Goal: Information Seeking & Learning: Learn about a topic

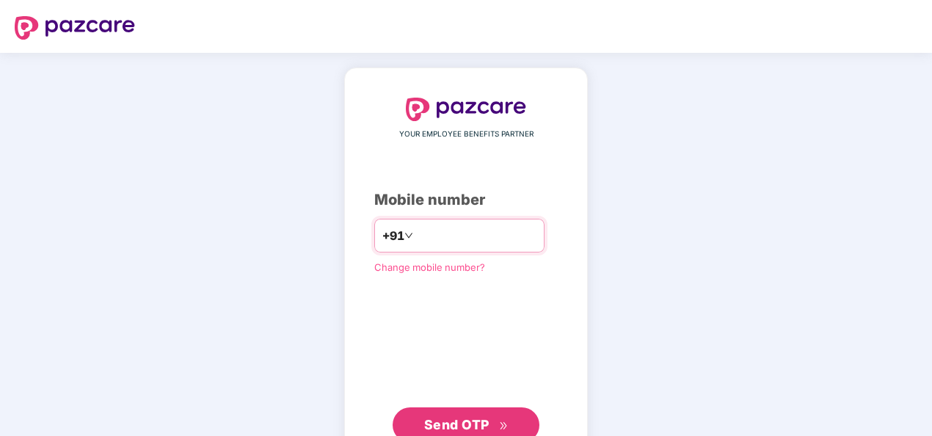
click at [429, 232] on input "number" at bounding box center [476, 235] width 120 height 23
type input "**********"
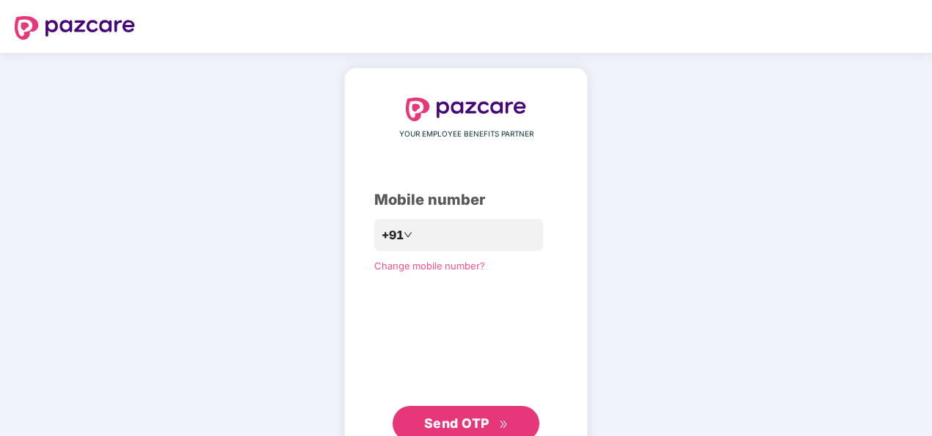
click at [479, 422] on span "Send OTP" at bounding box center [456, 422] width 65 height 15
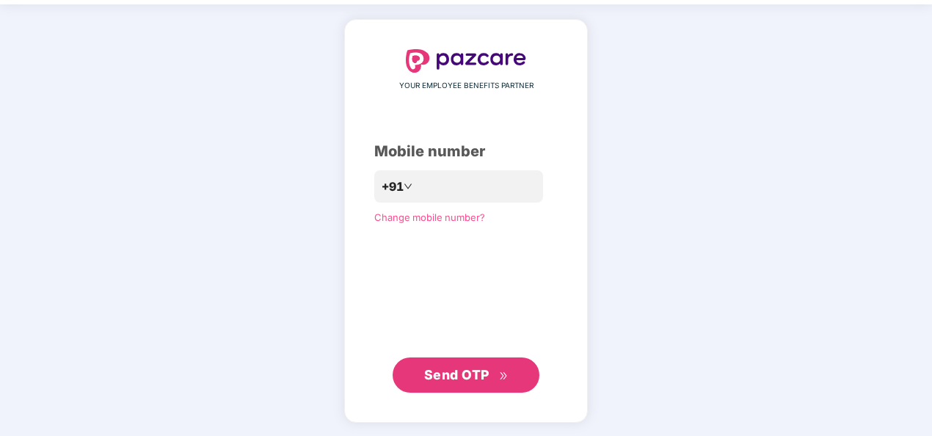
click at [470, 374] on span "Send OTP" at bounding box center [456, 374] width 65 height 15
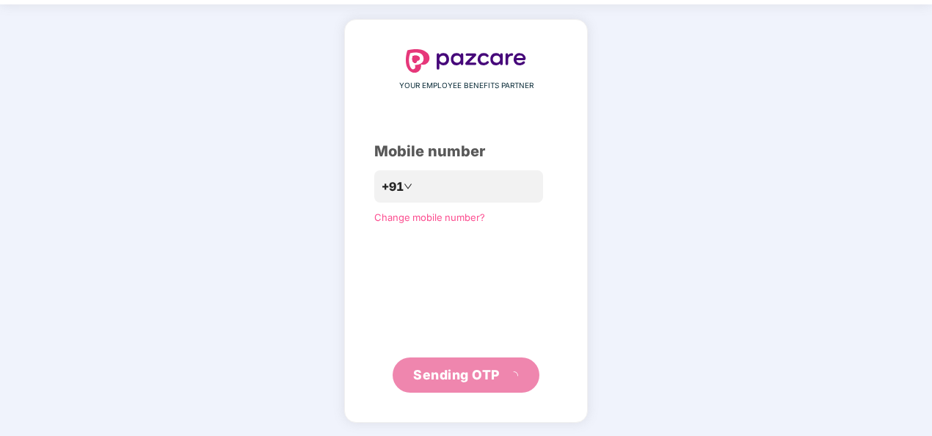
scroll to position [43, 0]
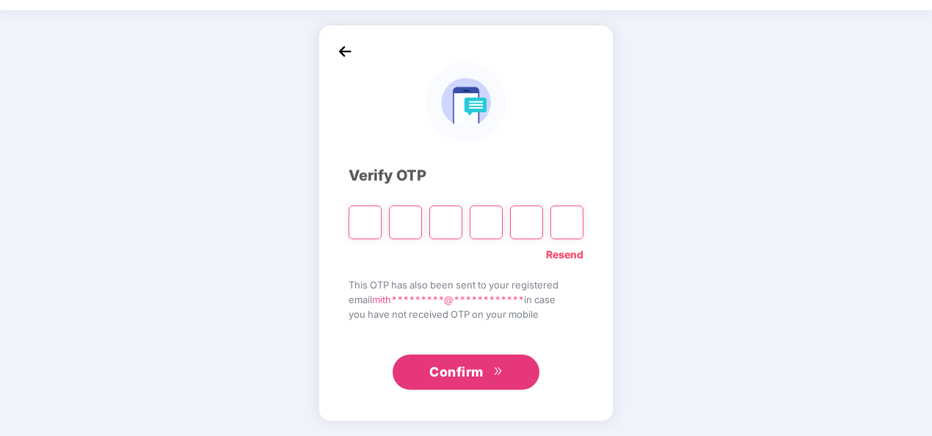
type input "*"
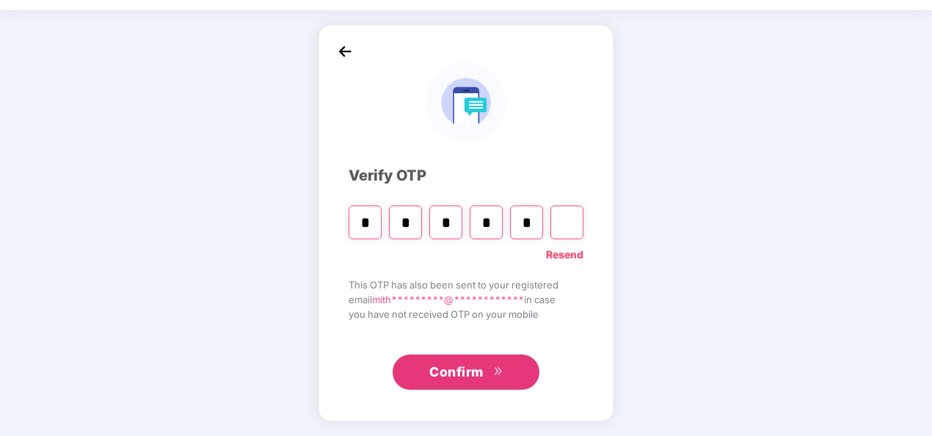
type input "*"
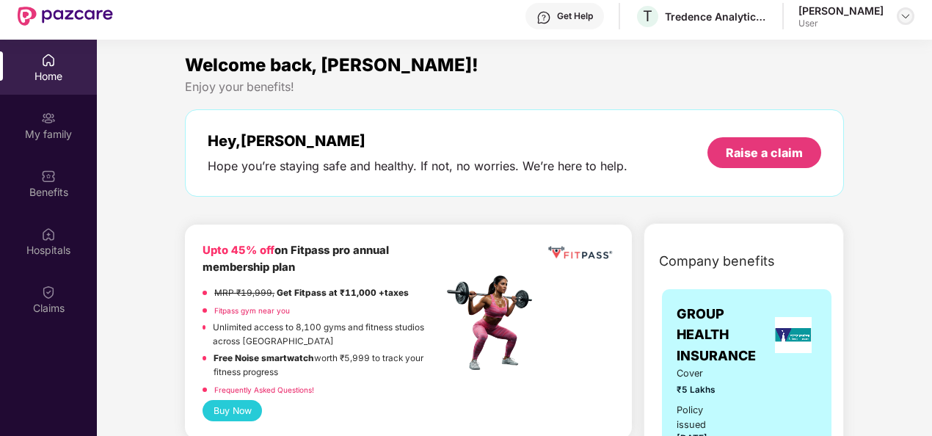
click at [904, 18] on img at bounding box center [906, 16] width 12 height 12
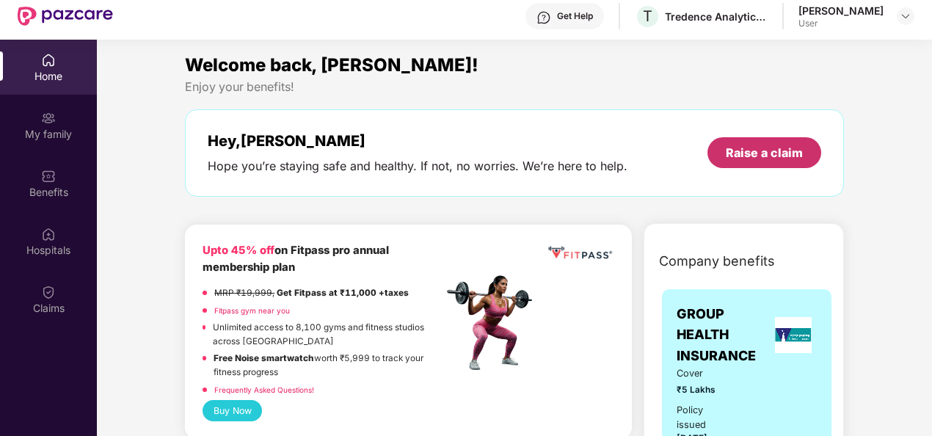
click at [744, 161] on div "Raise a claim" at bounding box center [764, 152] width 114 height 31
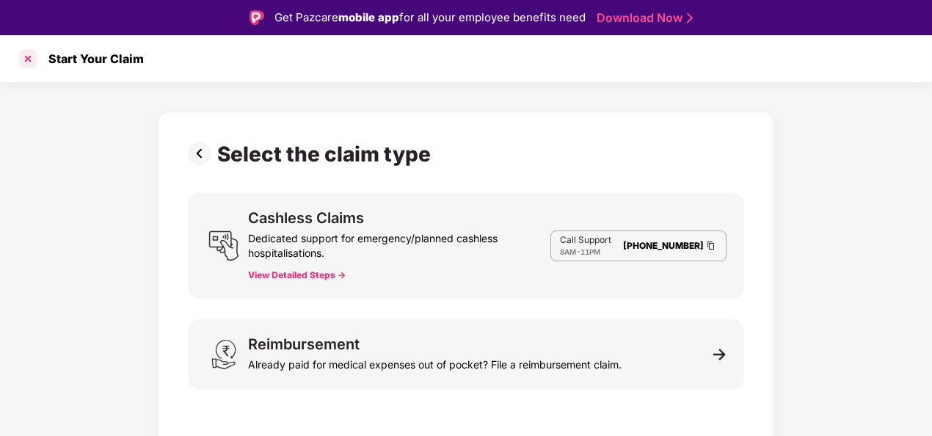
click at [26, 60] on div at bounding box center [27, 58] width 23 height 23
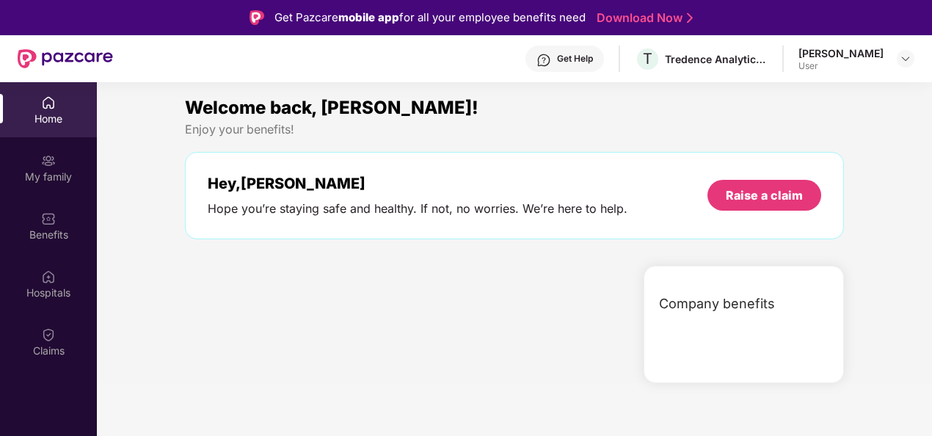
scroll to position [43, 0]
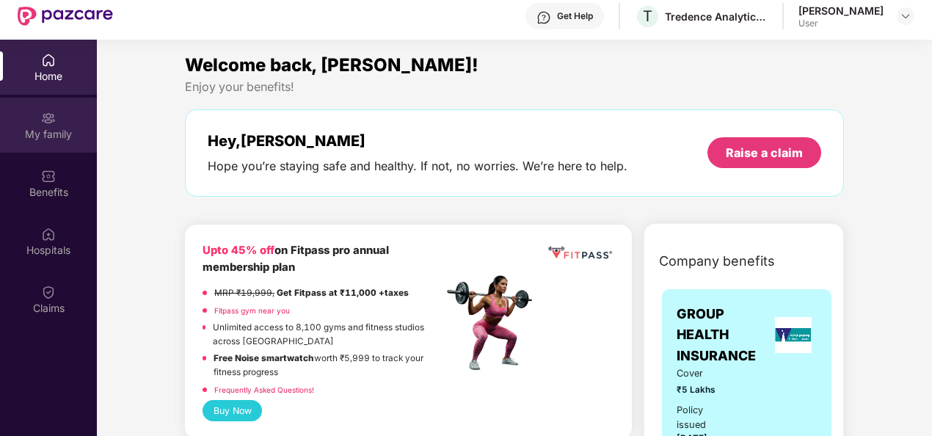
click at [37, 123] on div "My family" at bounding box center [48, 125] width 97 height 55
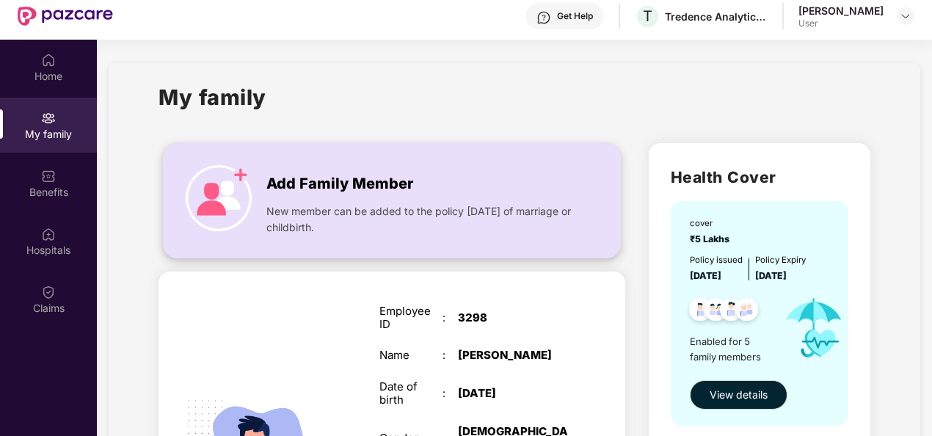
scroll to position [113, 0]
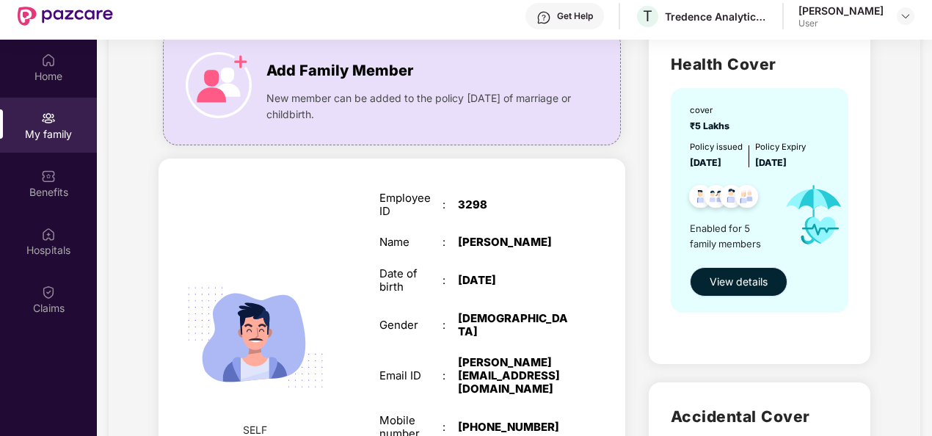
click at [731, 283] on span "View details" at bounding box center [739, 282] width 58 height 16
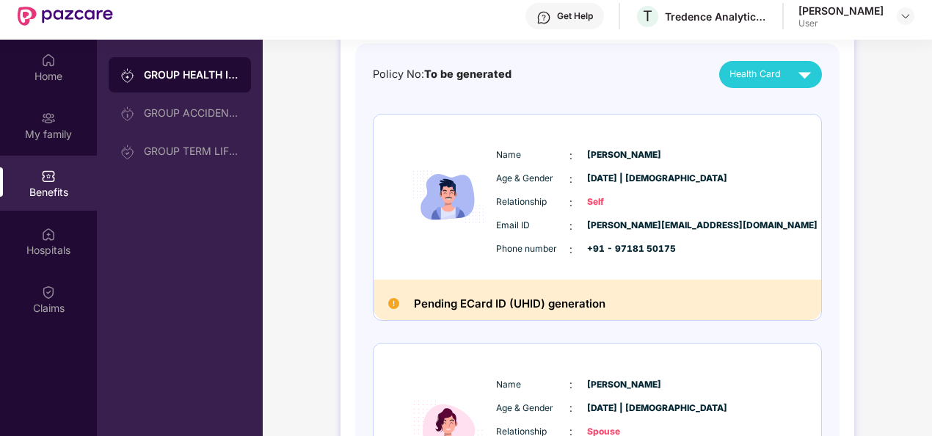
scroll to position [141, 0]
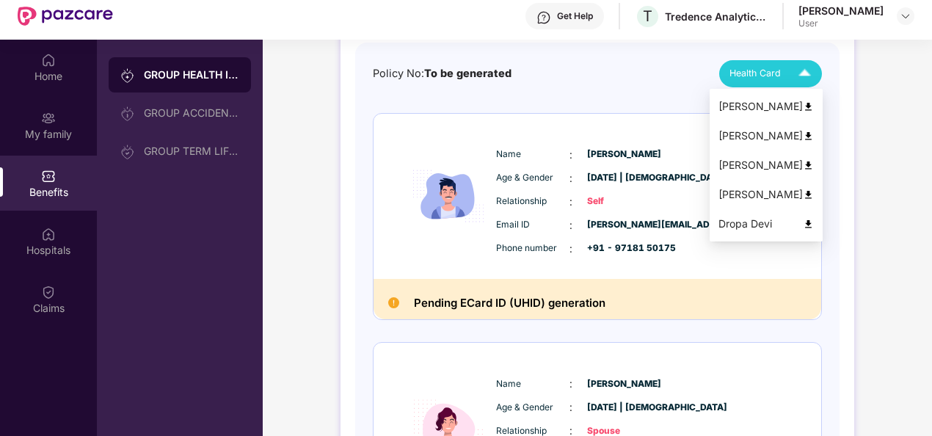
click at [768, 76] on span "Health Card" at bounding box center [754, 73] width 51 height 15
click at [760, 194] on div "[PERSON_NAME]" at bounding box center [765, 194] width 95 height 16
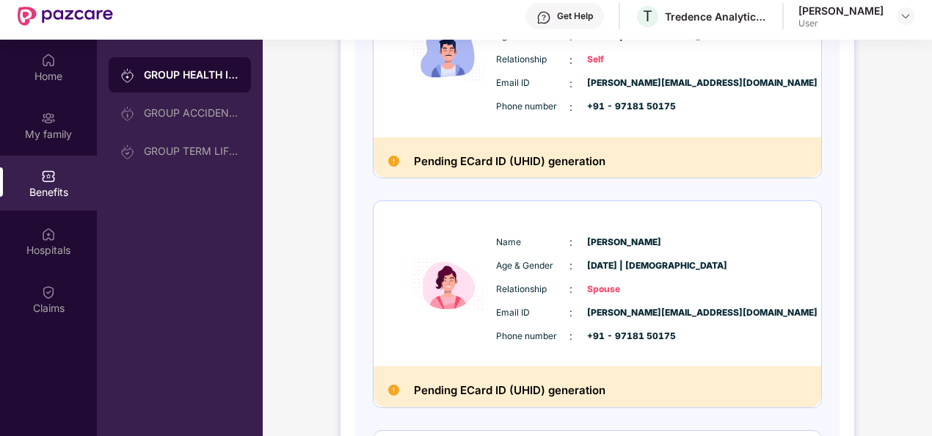
scroll to position [283, 0]
click at [512, 156] on h2 "Pending ECard ID (UHID) generation" at bounding box center [510, 160] width 192 height 19
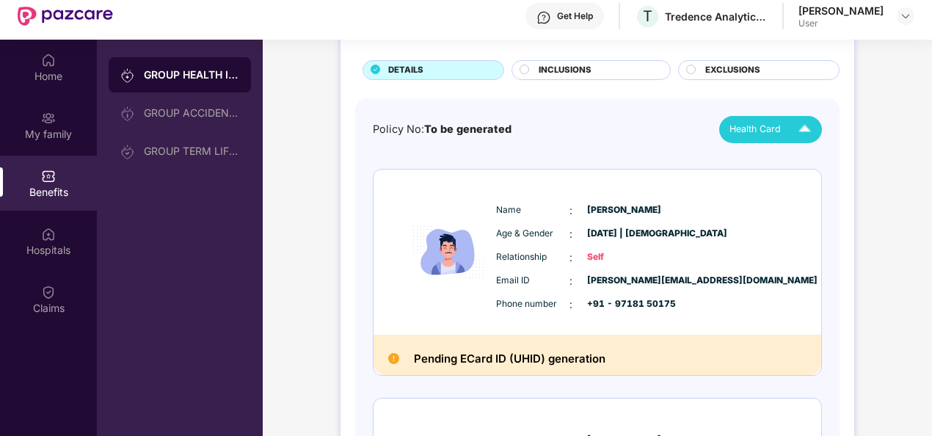
scroll to position [0, 0]
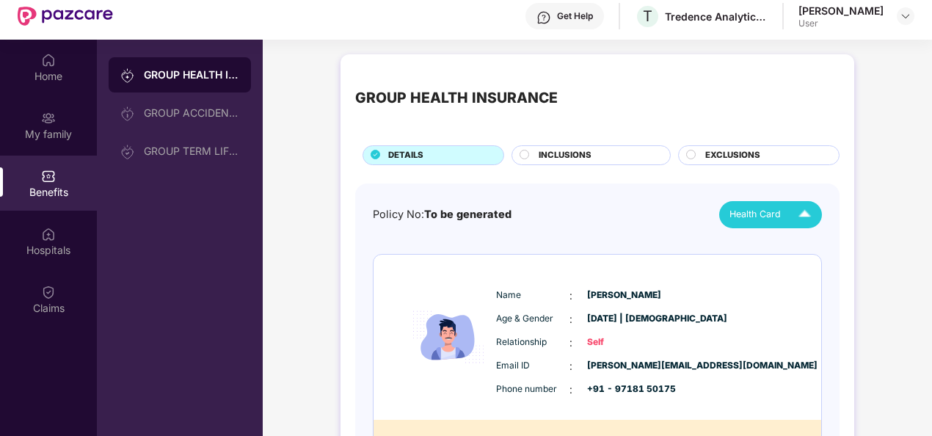
click at [592, 16] on div "Get Help" at bounding box center [575, 16] width 36 height 12
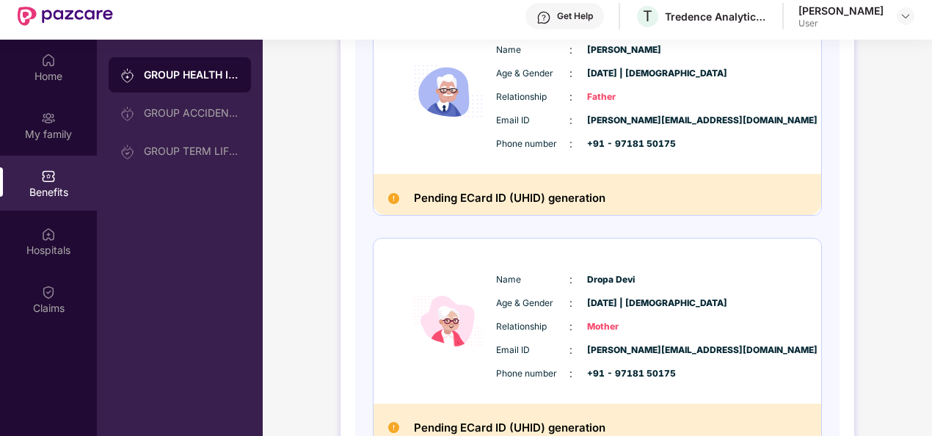
scroll to position [991, 0]
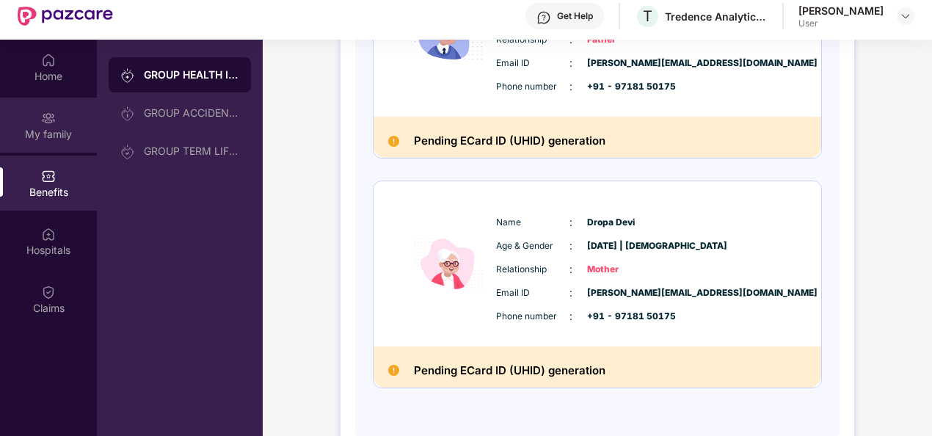
click at [50, 139] on div "My family" at bounding box center [48, 134] width 97 height 15
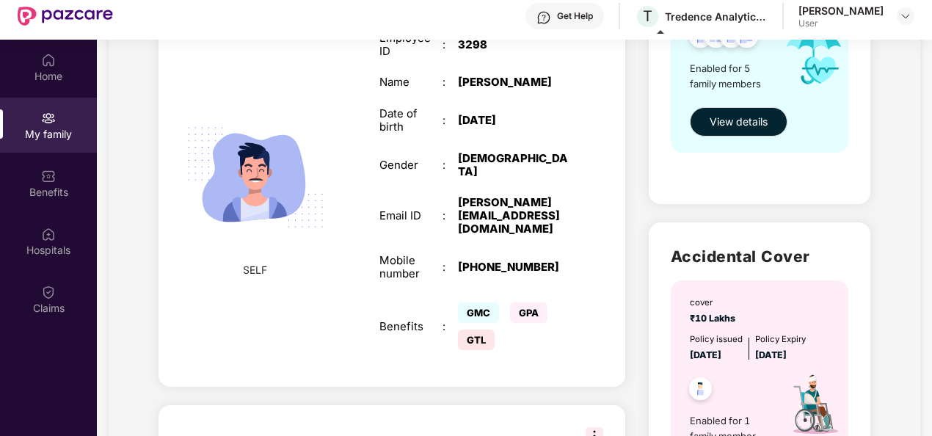
scroll to position [66, 0]
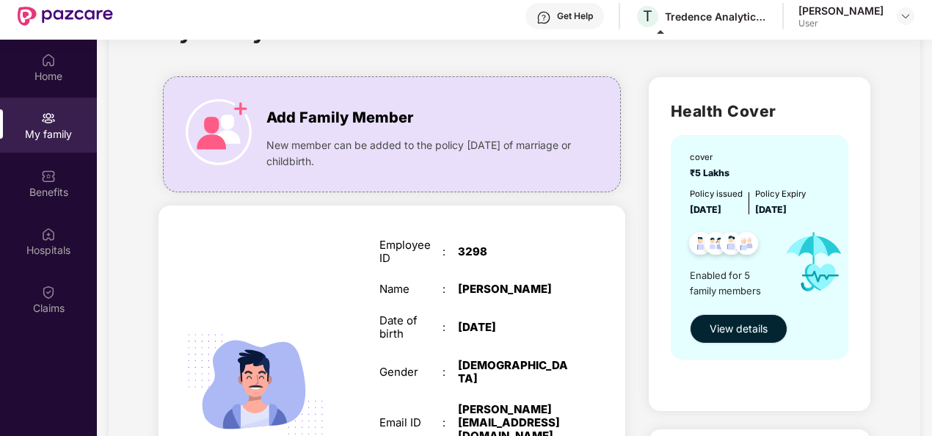
click at [743, 327] on span "View details" at bounding box center [739, 329] width 58 height 16
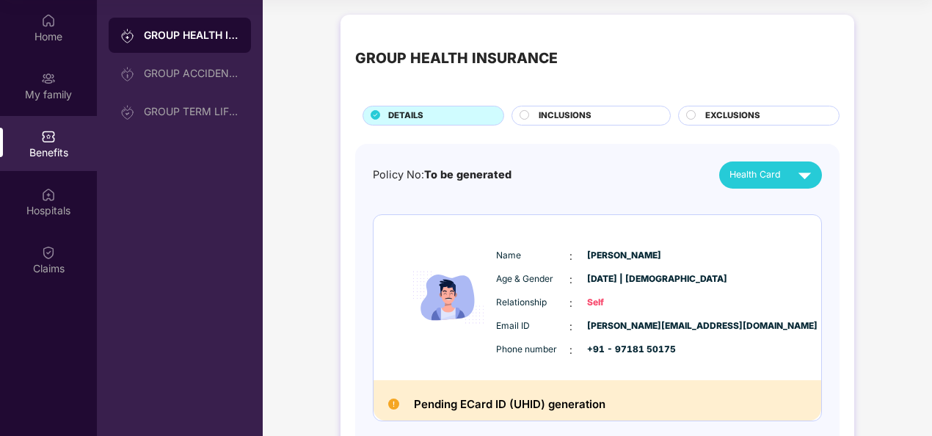
scroll to position [1, 0]
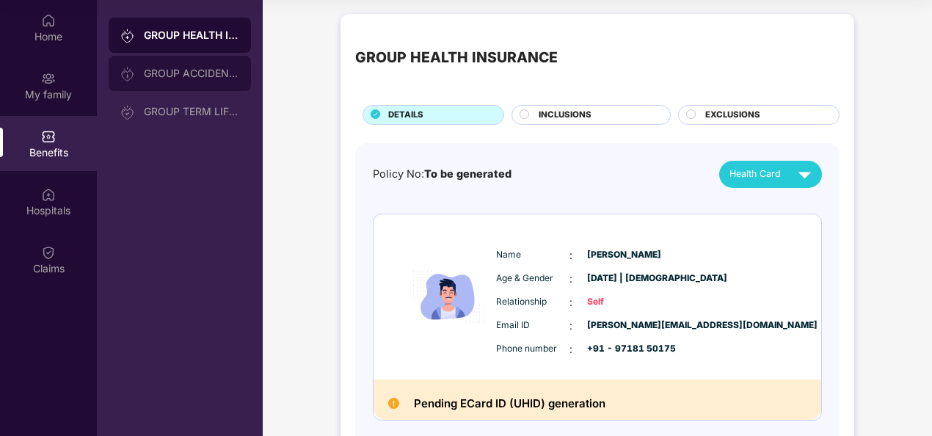
click at [209, 70] on div "GROUP ACCIDENTAL INSURANCE" at bounding box center [191, 74] width 95 height 12
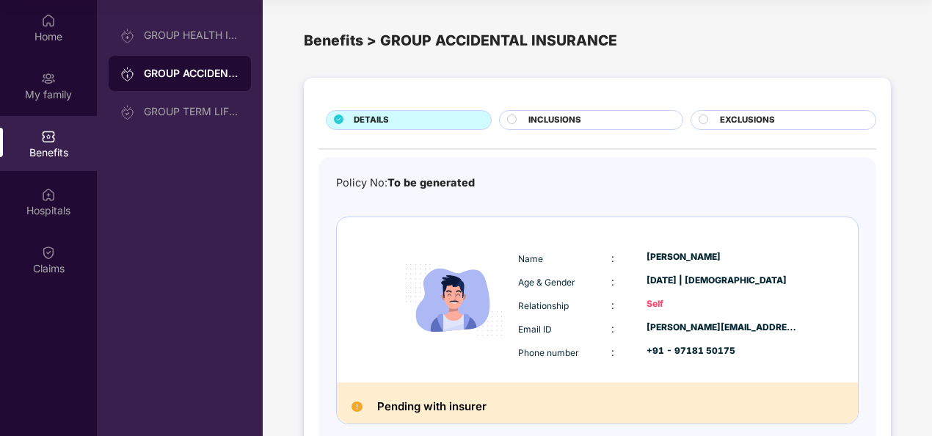
scroll to position [78, 0]
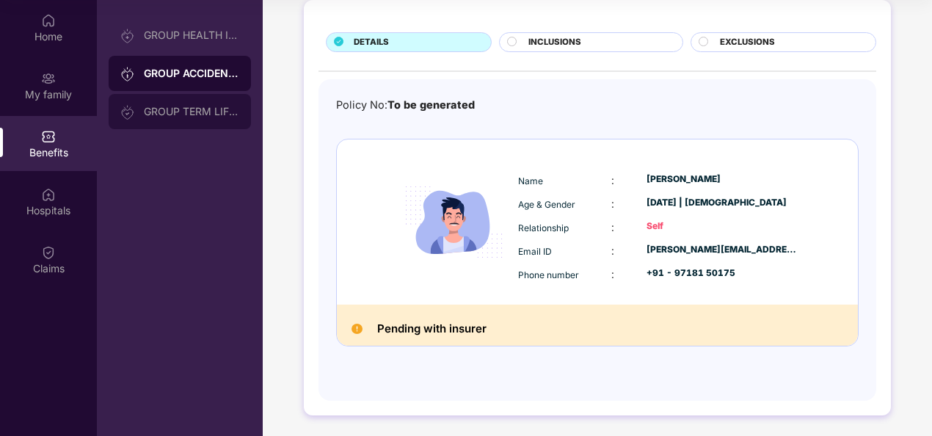
click at [194, 112] on div "GROUP TERM LIFE INSURANCE" at bounding box center [191, 112] width 95 height 12
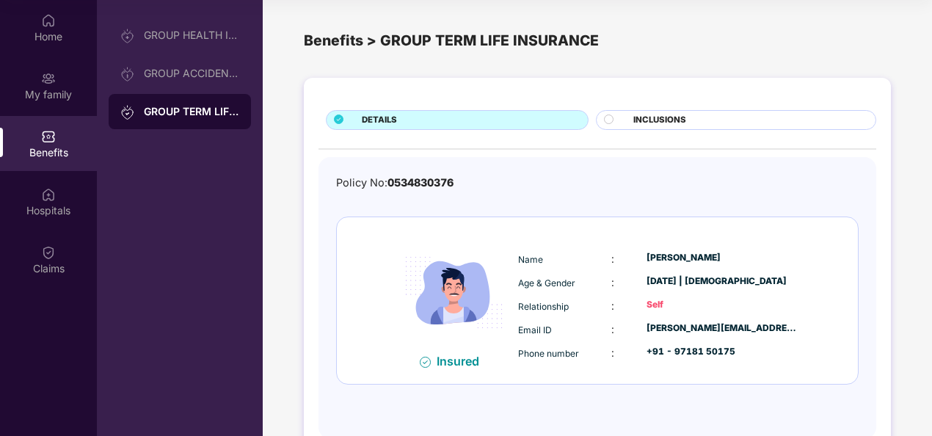
scroll to position [38, 0]
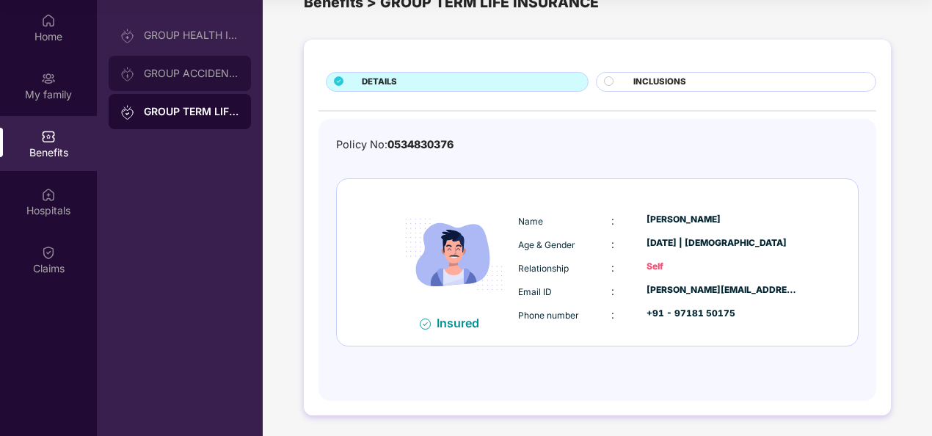
click at [184, 72] on div "GROUP ACCIDENTAL INSURANCE" at bounding box center [191, 74] width 95 height 12
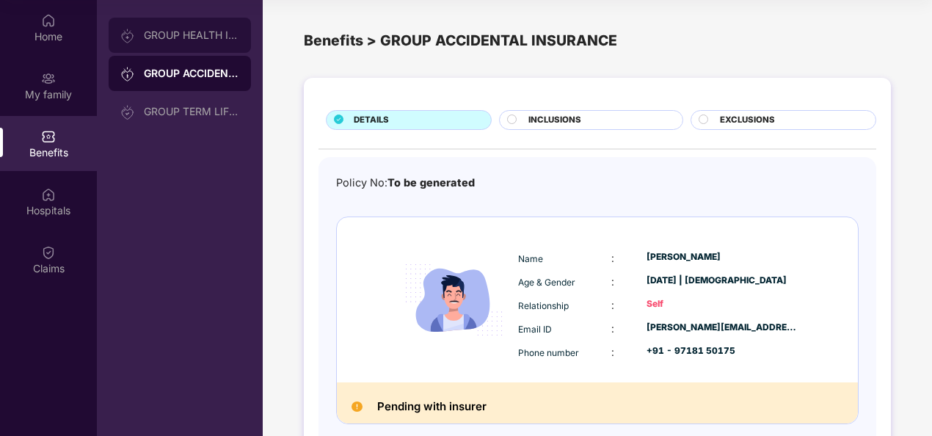
click at [208, 42] on div "GROUP HEALTH INSURANCE" at bounding box center [180, 35] width 142 height 35
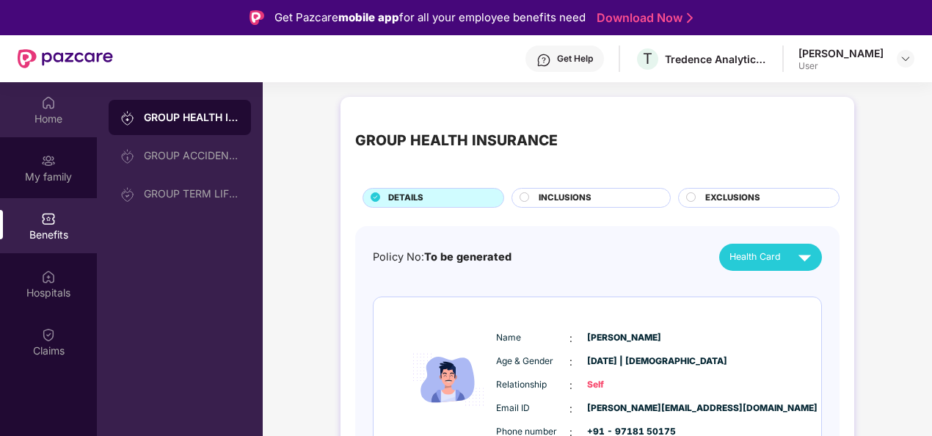
click at [52, 104] on img at bounding box center [48, 102] width 15 height 15
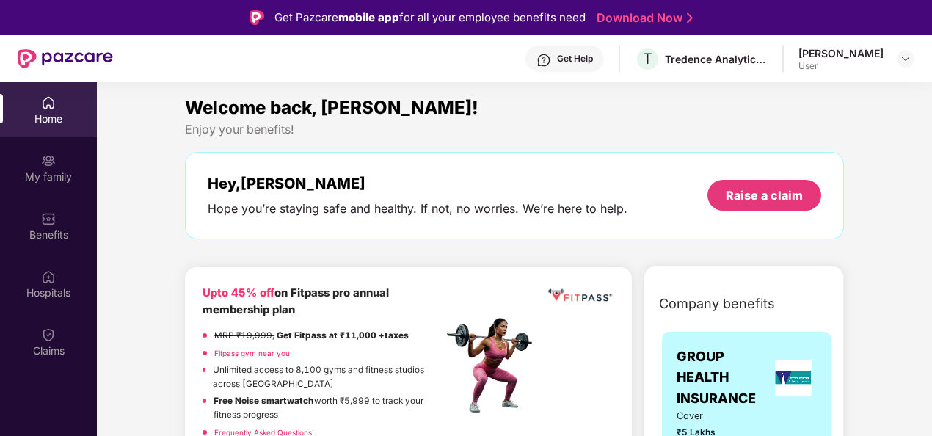
click at [593, 46] on div "Get Help" at bounding box center [564, 59] width 79 height 26
click at [51, 332] on img at bounding box center [48, 334] width 15 height 15
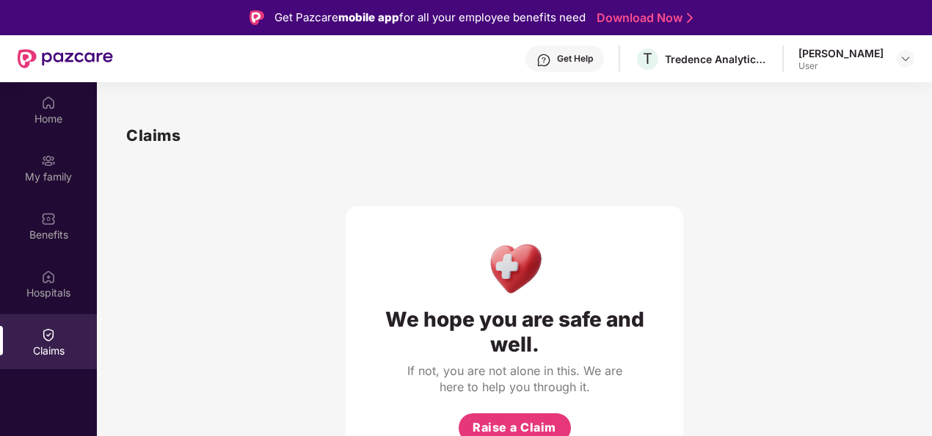
click at [612, 217] on div "We hope you are safe and well. If not, you are not alone in this. We are here t…" at bounding box center [515, 339] width 338 height 266
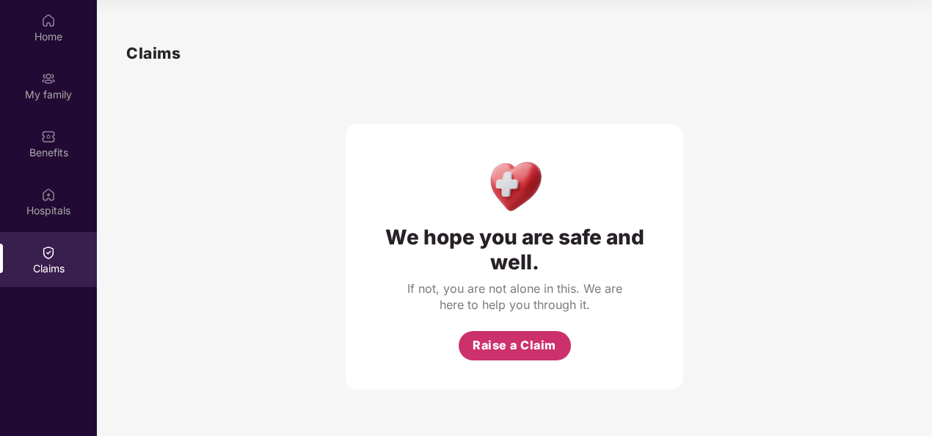
click at [542, 346] on span "Raise a Claim" at bounding box center [515, 345] width 84 height 18
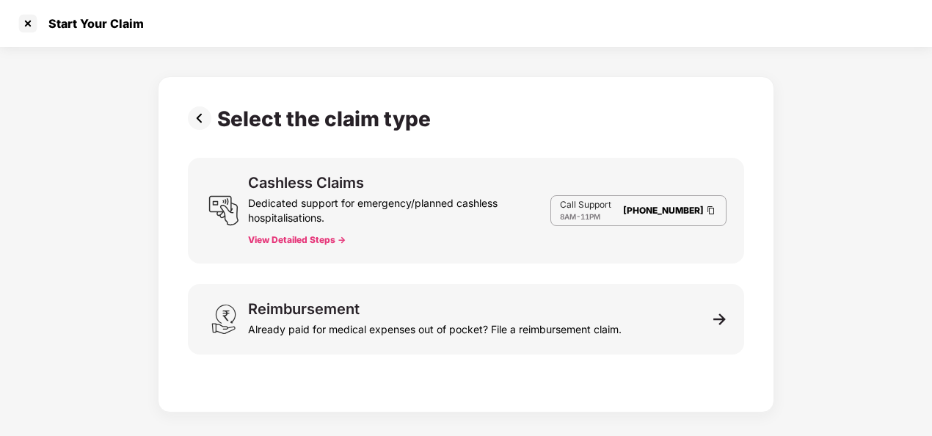
scroll to position [35, 0]
click at [287, 241] on button "View Detailed Steps ->" at bounding box center [297, 240] width 98 height 12
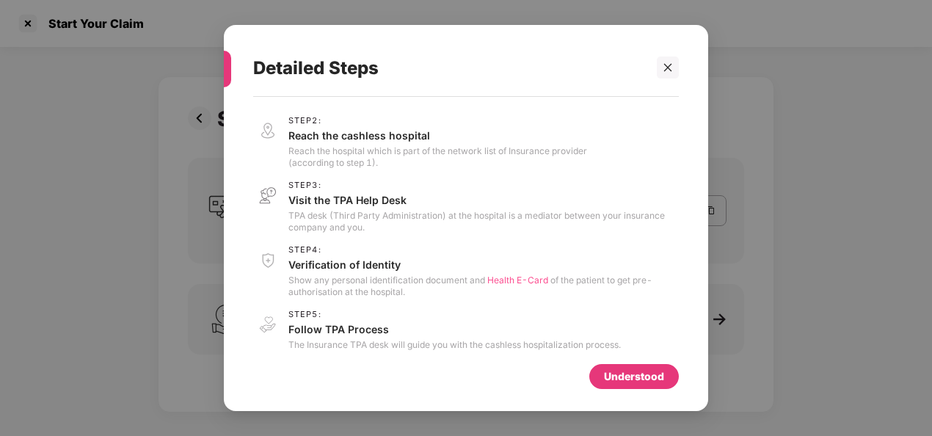
scroll to position [60, 0]
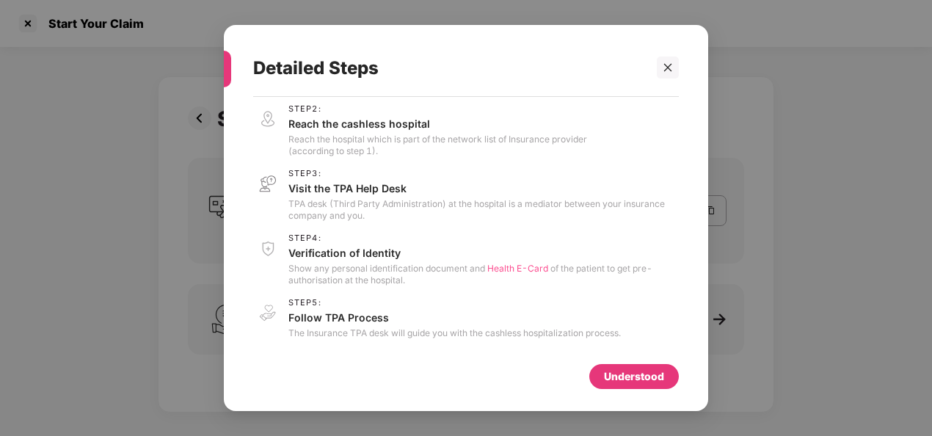
click at [630, 379] on div "Understood" at bounding box center [634, 376] width 60 height 16
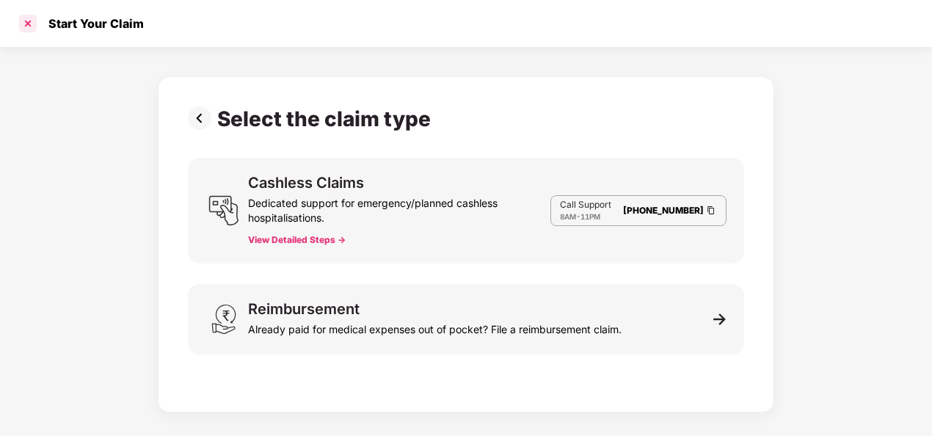
click at [21, 21] on div at bounding box center [27, 23] width 23 height 23
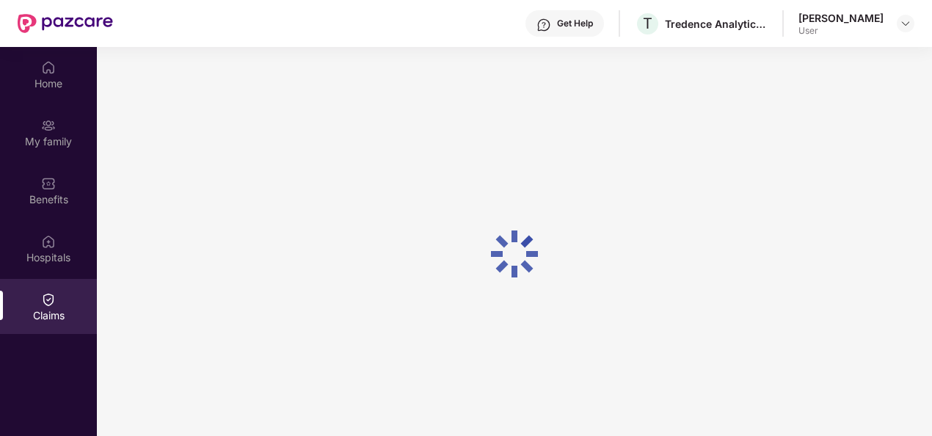
scroll to position [82, 0]
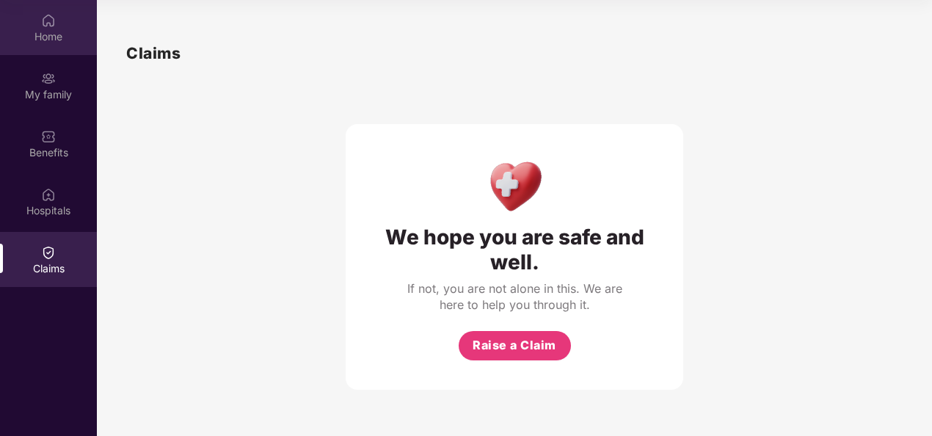
click at [47, 32] on div "Home" at bounding box center [48, 36] width 97 height 15
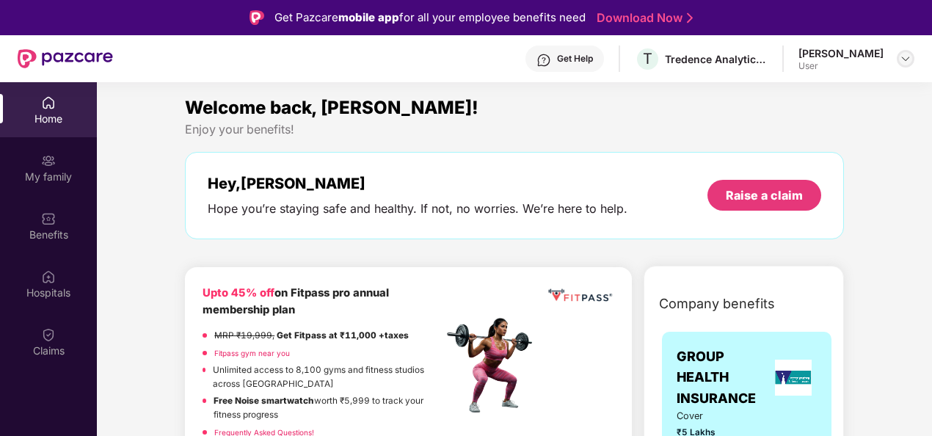
click at [909, 61] on img at bounding box center [906, 59] width 12 height 12
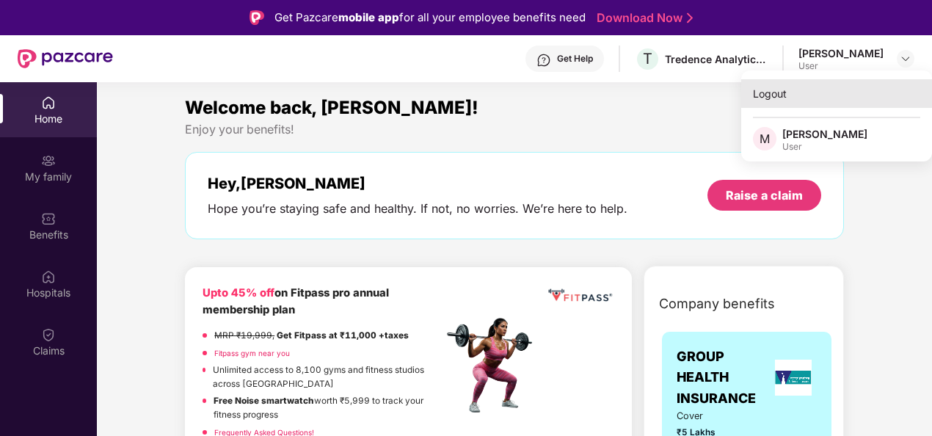
click at [771, 96] on div "Logout" at bounding box center [836, 93] width 191 height 29
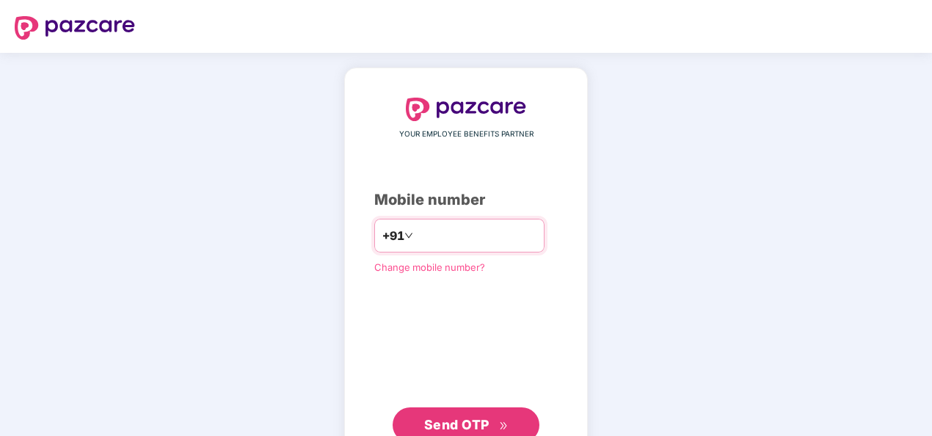
click at [418, 230] on input "number" at bounding box center [476, 235] width 120 height 23
click at [416, 234] on input "**********" at bounding box center [476, 235] width 120 height 23
type input "**********"
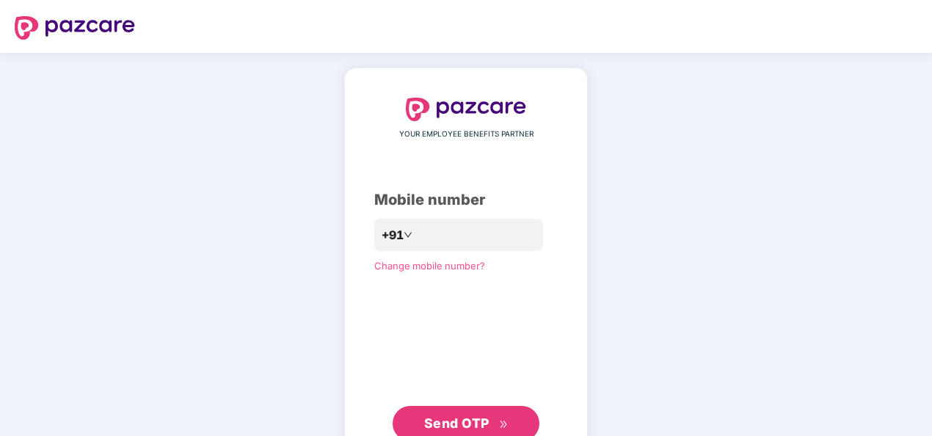
click at [478, 415] on span "Send OTP" at bounding box center [456, 422] width 65 height 15
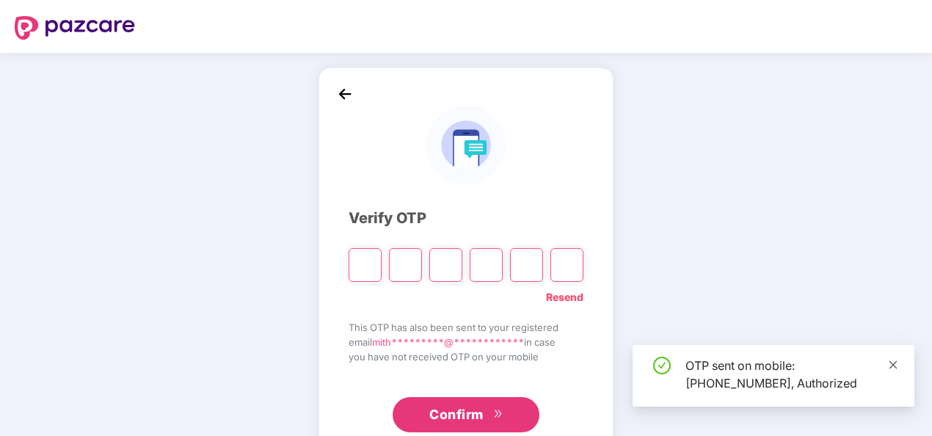
click at [895, 365] on icon "close" at bounding box center [893, 365] width 10 height 10
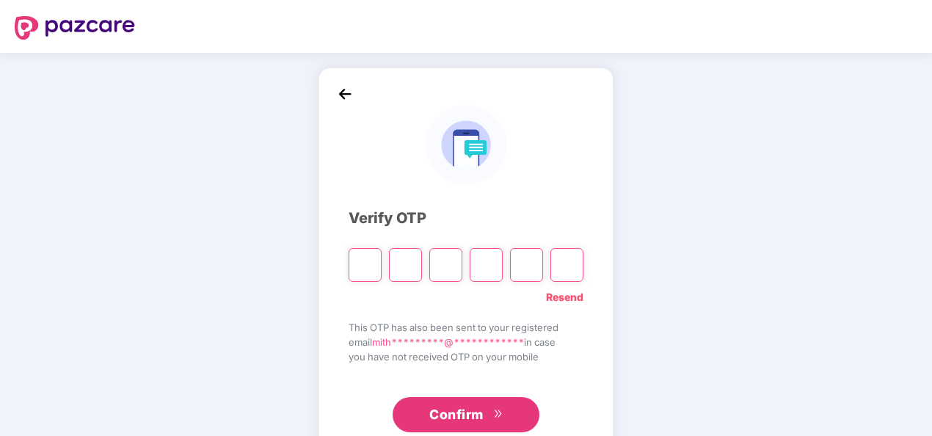
click at [379, 268] on input "Please enter verification code. Digit 1" at bounding box center [365, 265] width 33 height 34
type input "*"
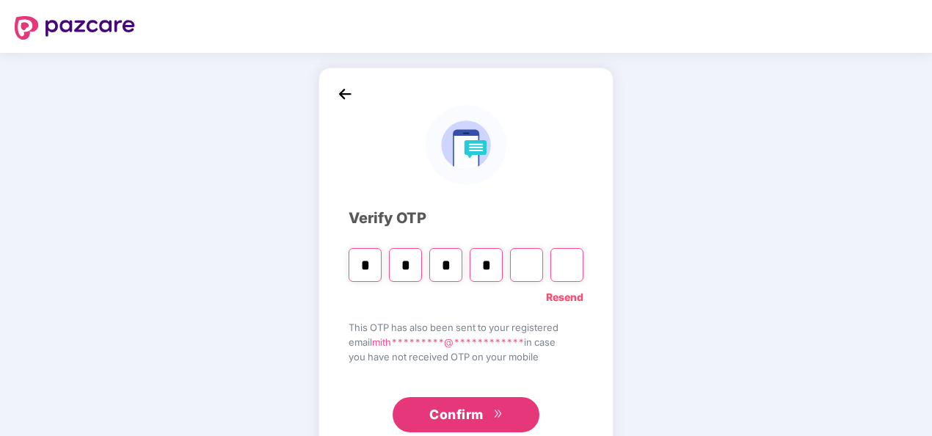
type input "*"
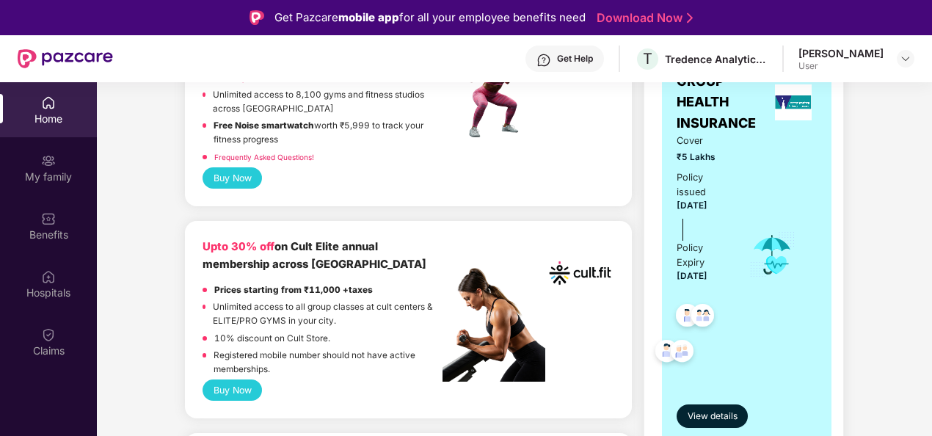
scroll to position [276, 0]
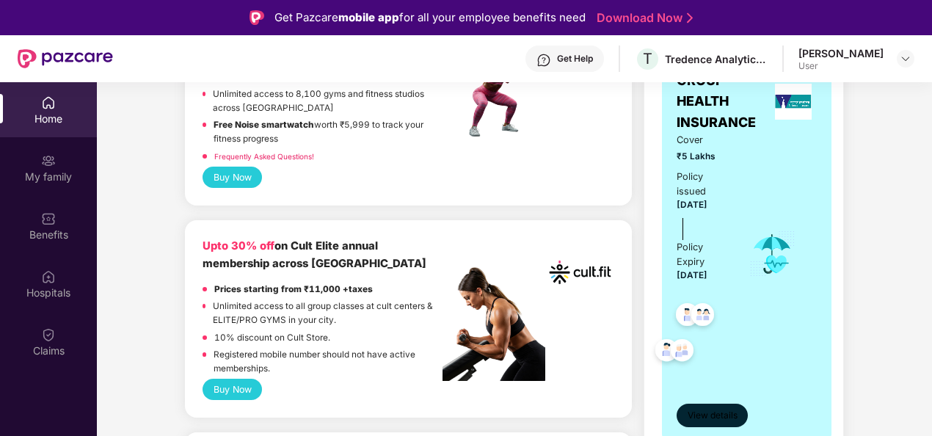
click at [721, 414] on span "View details" at bounding box center [713, 416] width 50 height 14
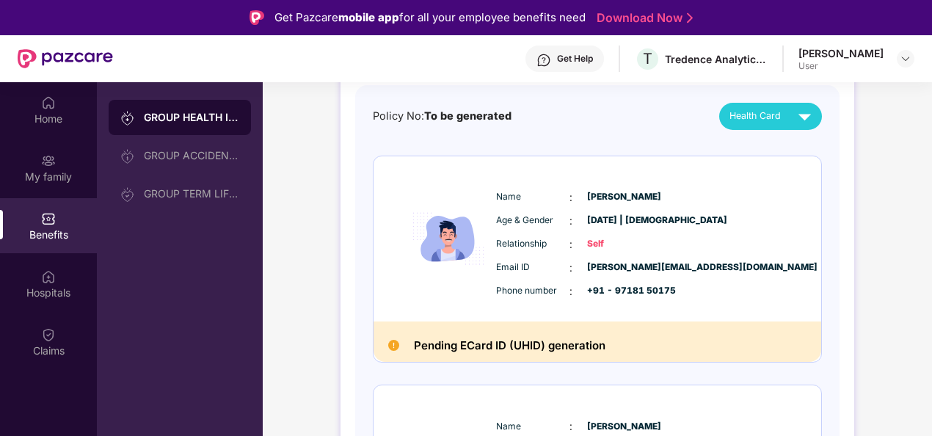
scroll to position [141, 0]
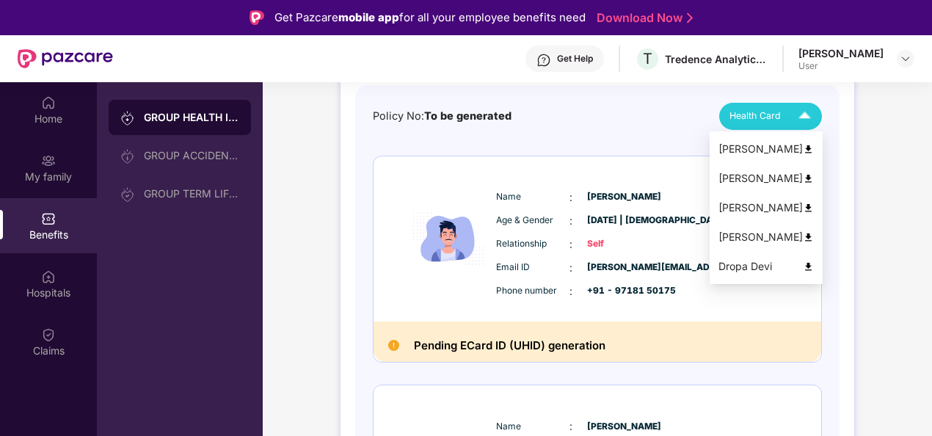
click at [814, 150] on img at bounding box center [808, 149] width 11 height 11
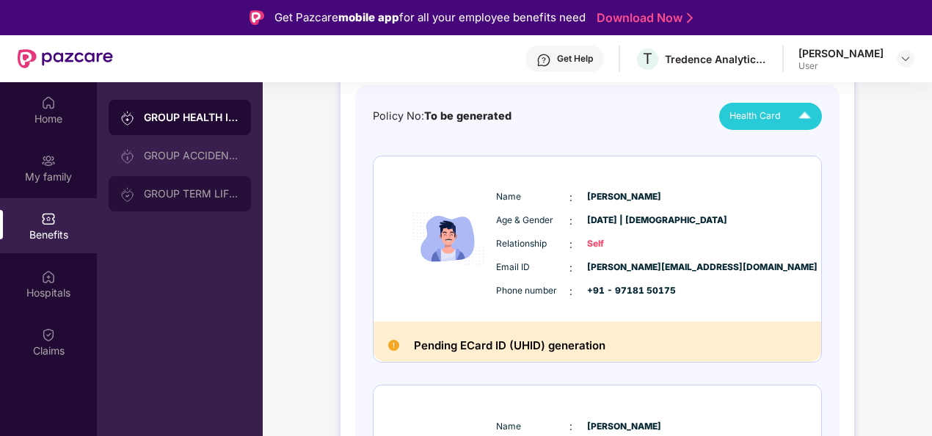
click at [183, 192] on div "GROUP TERM LIFE INSURANCE" at bounding box center [191, 194] width 95 height 12
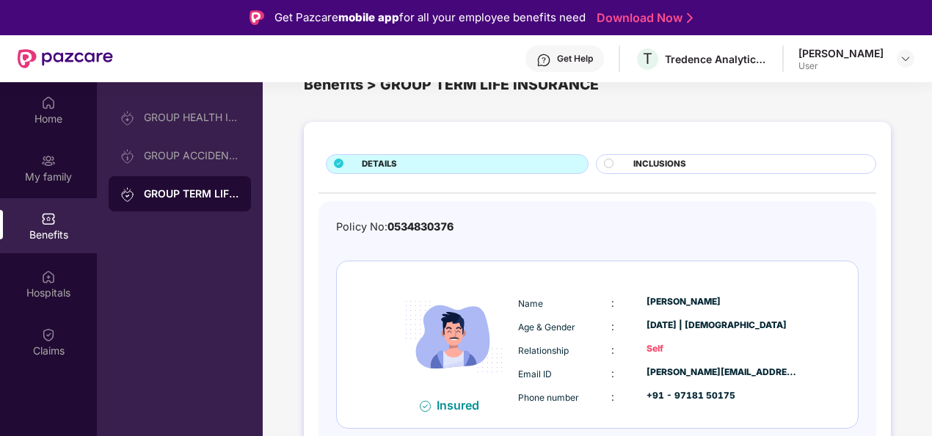
scroll to position [82, 0]
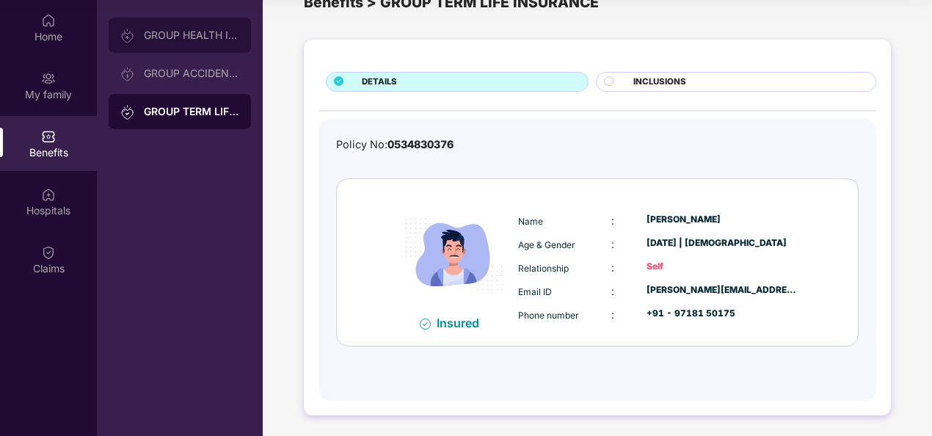
click at [192, 35] on div "GROUP HEALTH INSURANCE" at bounding box center [191, 35] width 95 height 12
